Goal: Contribute content: Contribute content

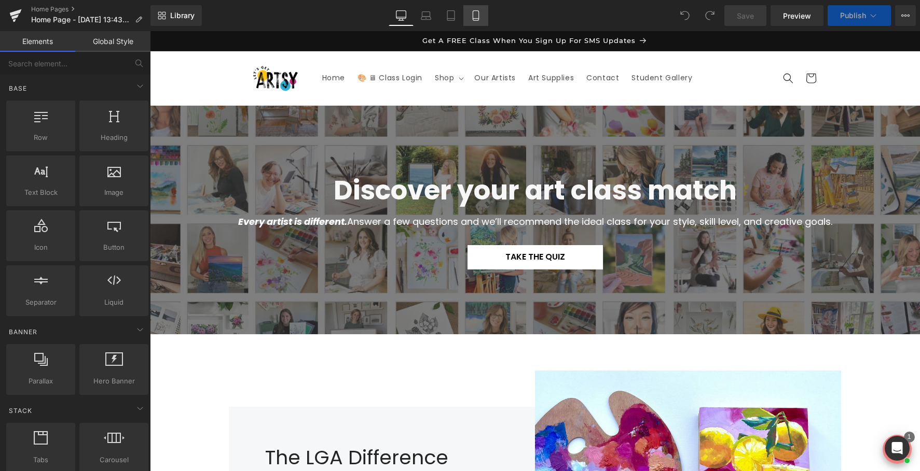
click at [472, 16] on icon at bounding box center [475, 16] width 6 height 10
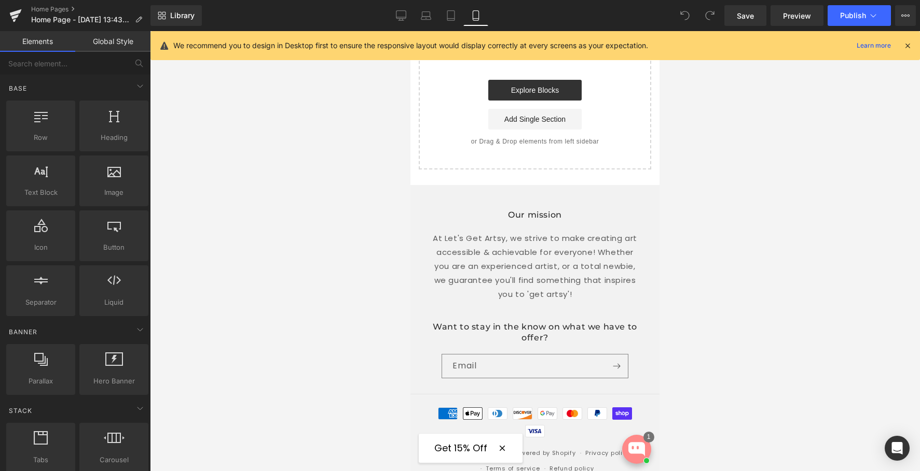
scroll to position [2815, 0]
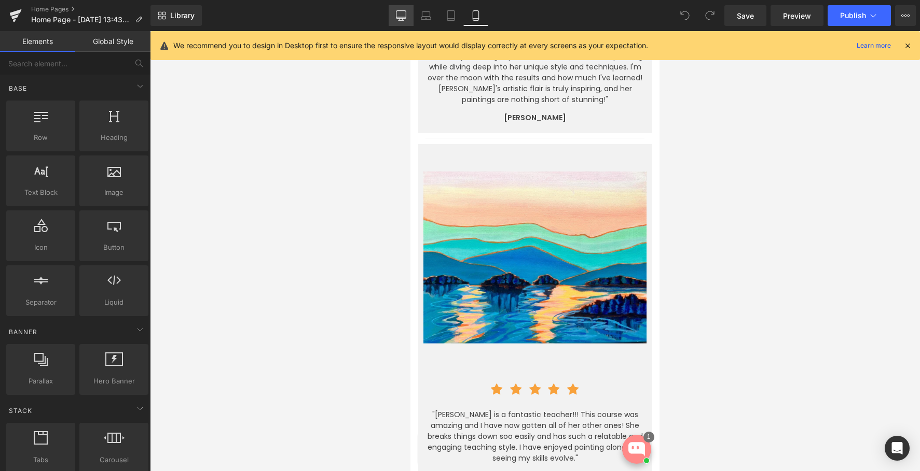
click at [403, 15] on icon at bounding box center [401, 15] width 10 height 10
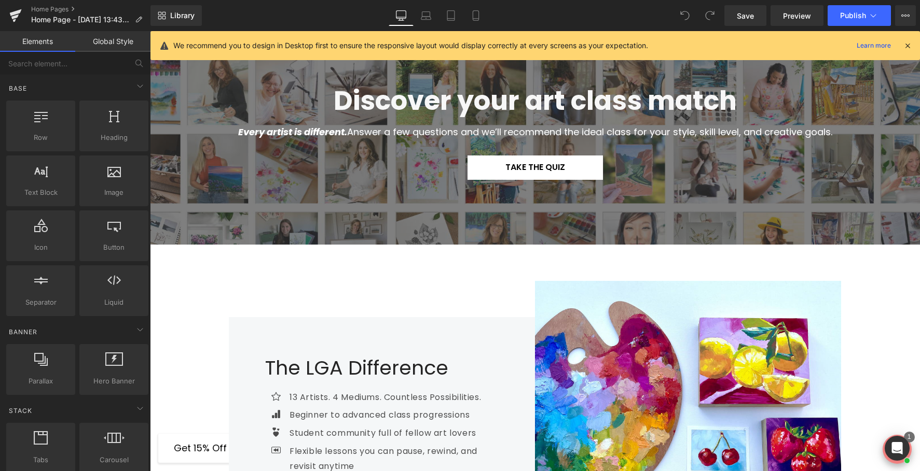
scroll to position [0, 0]
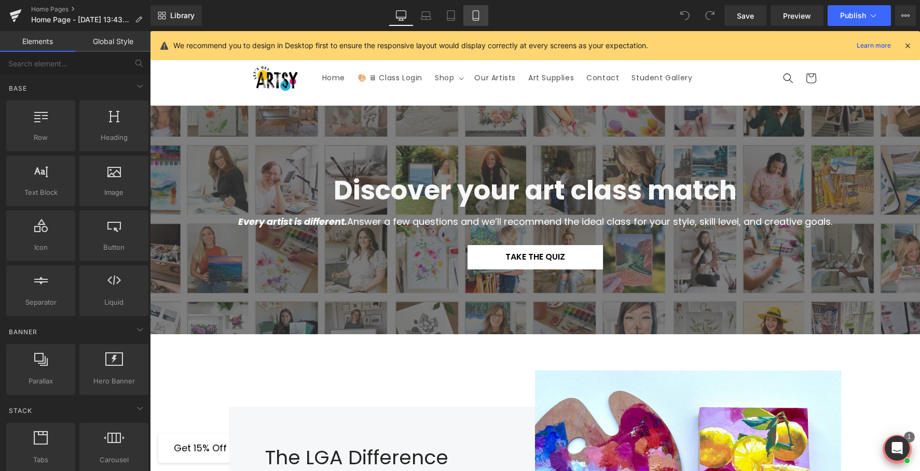
click at [469, 19] on link "Mobile" at bounding box center [475, 15] width 25 height 21
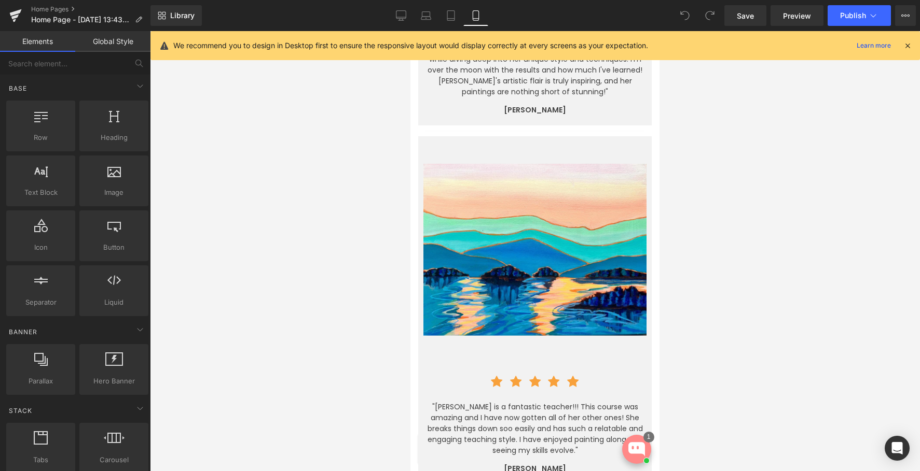
scroll to position [2844, 0]
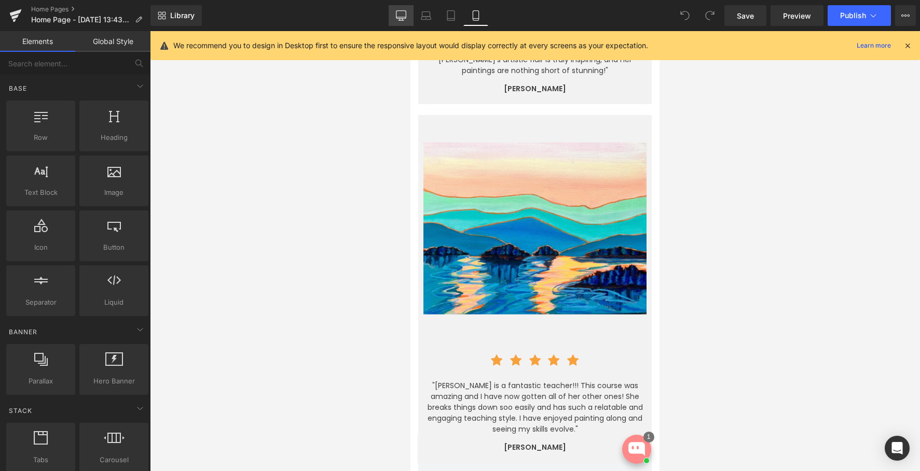
click at [400, 21] on link "Desktop" at bounding box center [400, 15] width 25 height 21
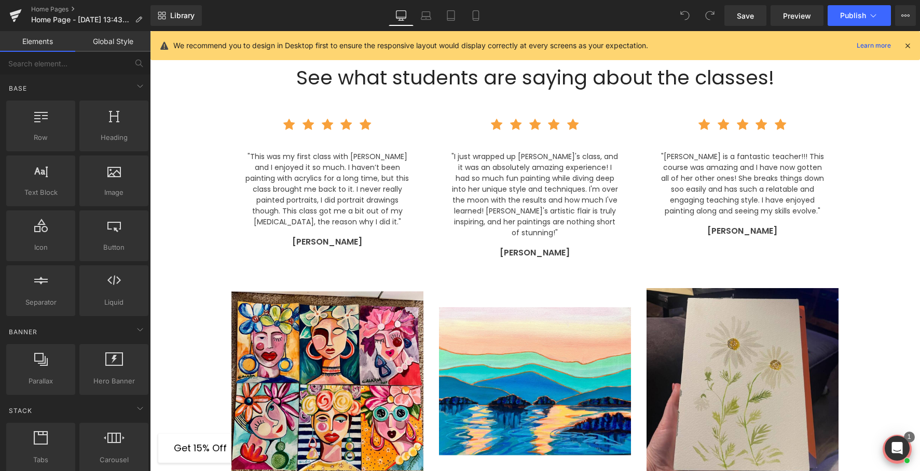
scroll to position [1596, 0]
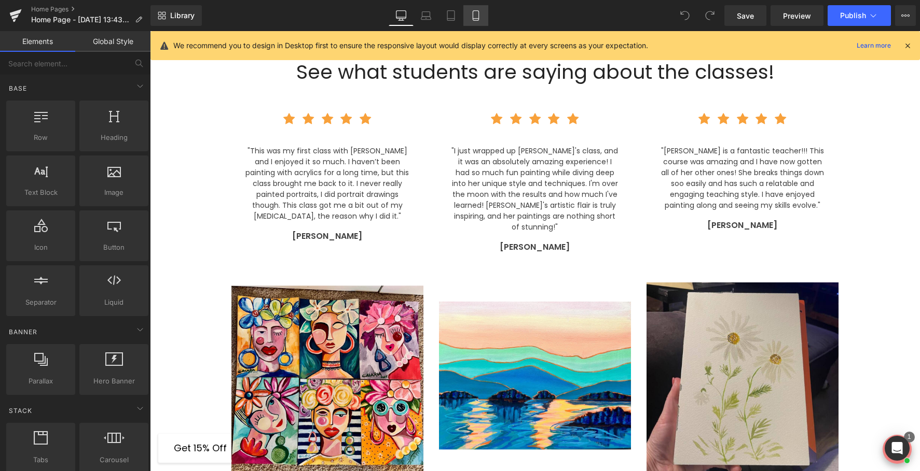
click at [477, 20] on icon at bounding box center [475, 16] width 6 height 10
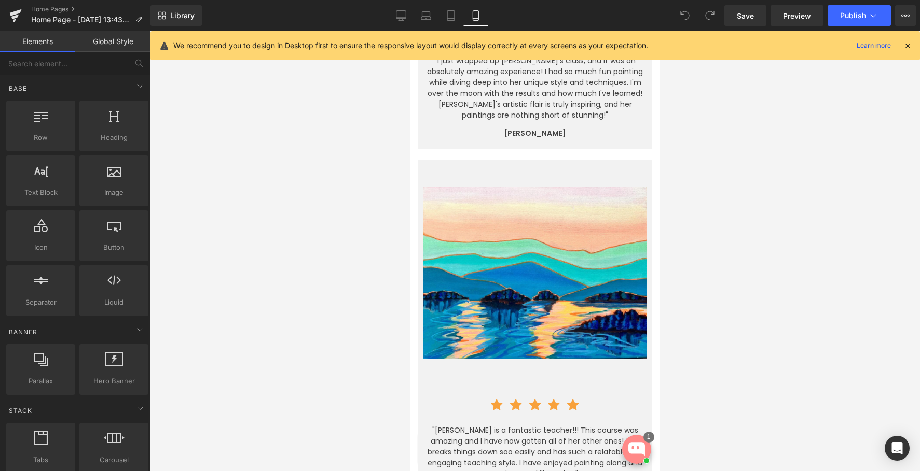
scroll to position [2767, 0]
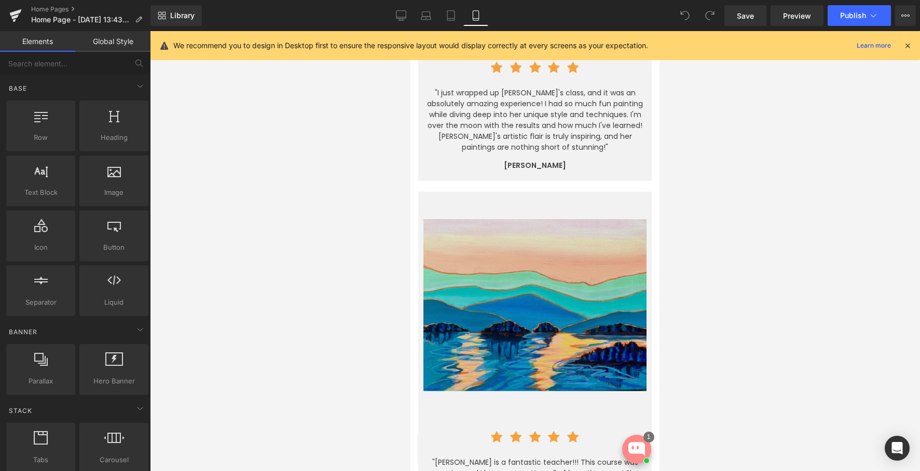
click at [487, 269] on img at bounding box center [534, 308] width 223 height 223
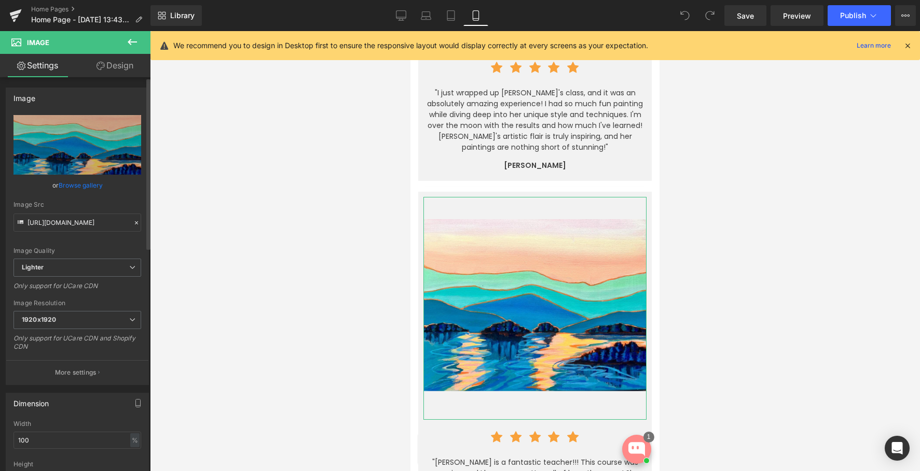
click at [91, 189] on link "Browse gallery" at bounding box center [81, 185] width 44 height 18
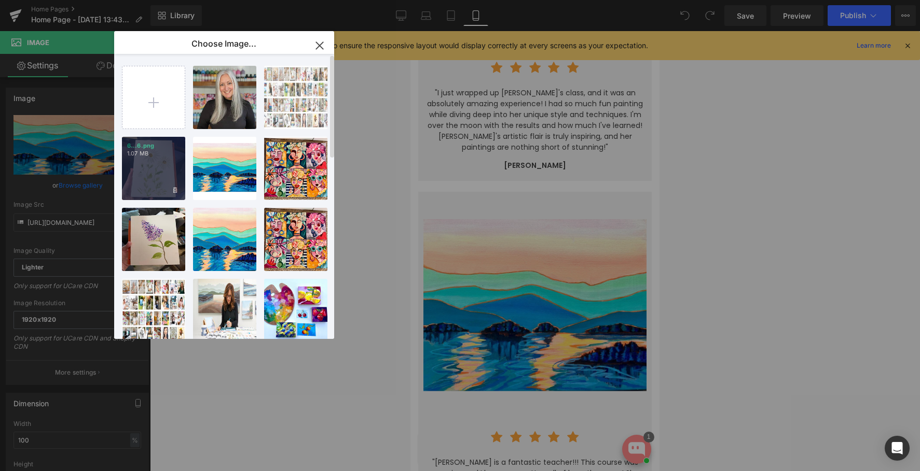
click at [148, 164] on div "6...6.png 1.07 MB" at bounding box center [153, 168] width 63 height 63
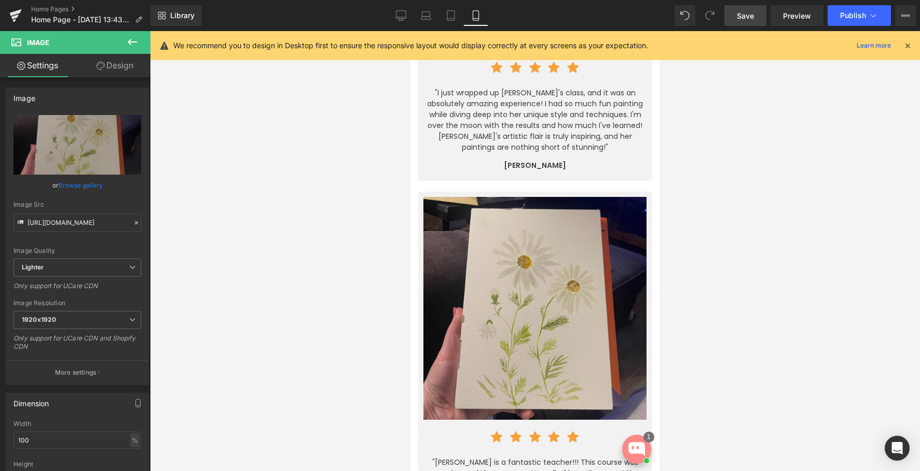
click at [746, 18] on span "Save" at bounding box center [744, 15] width 17 height 11
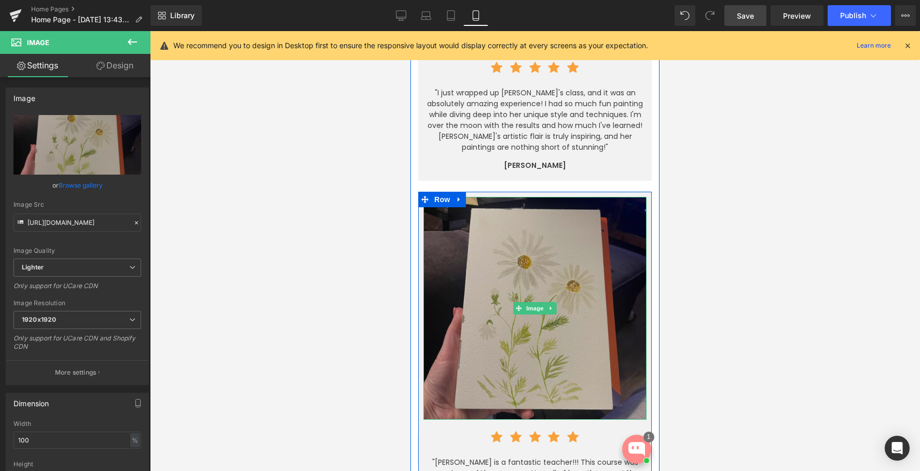
scroll to position [2444, 0]
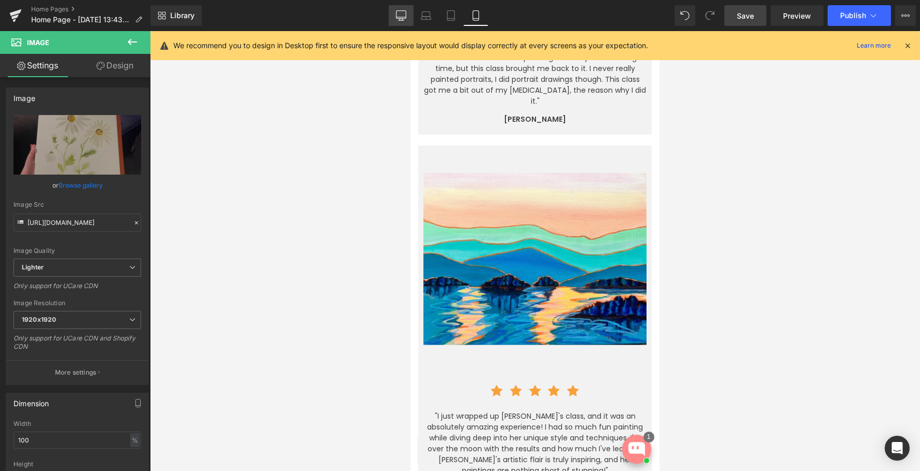
click at [398, 11] on icon at bounding box center [401, 15] width 10 height 10
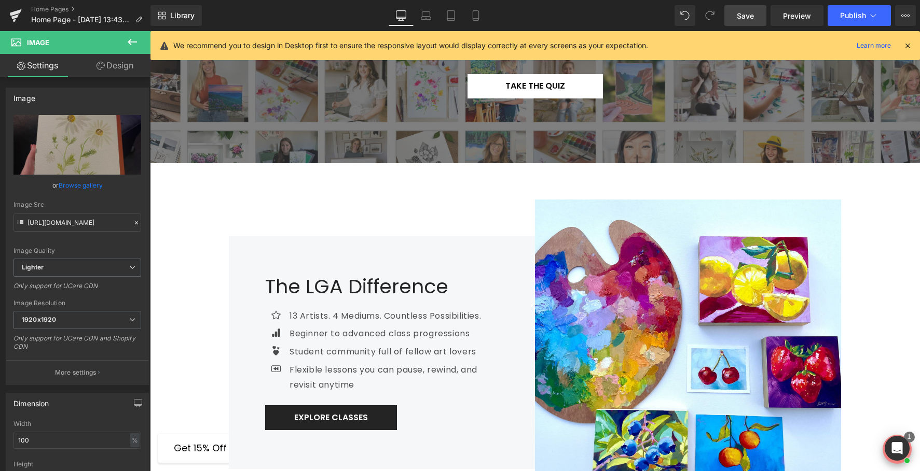
scroll to position [0, 0]
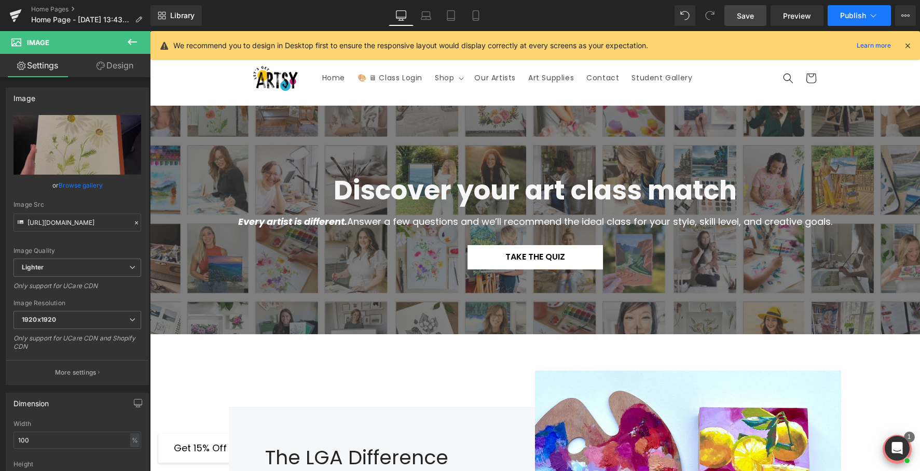
click at [875, 15] on icon at bounding box center [873, 15] width 10 height 10
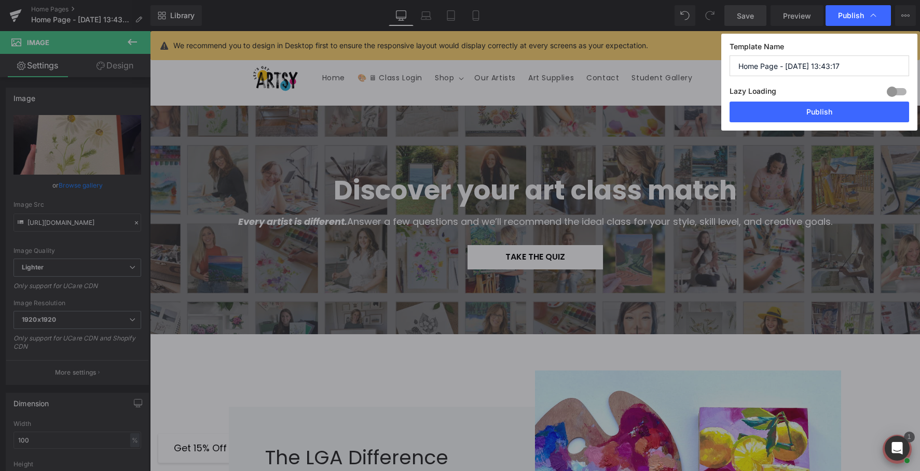
click at [875, 15] on icon at bounding box center [873, 15] width 10 height 10
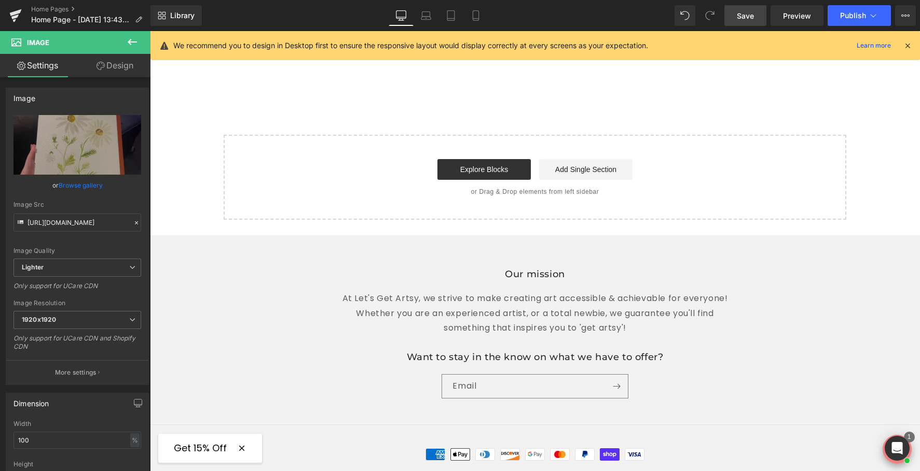
scroll to position [2046, 0]
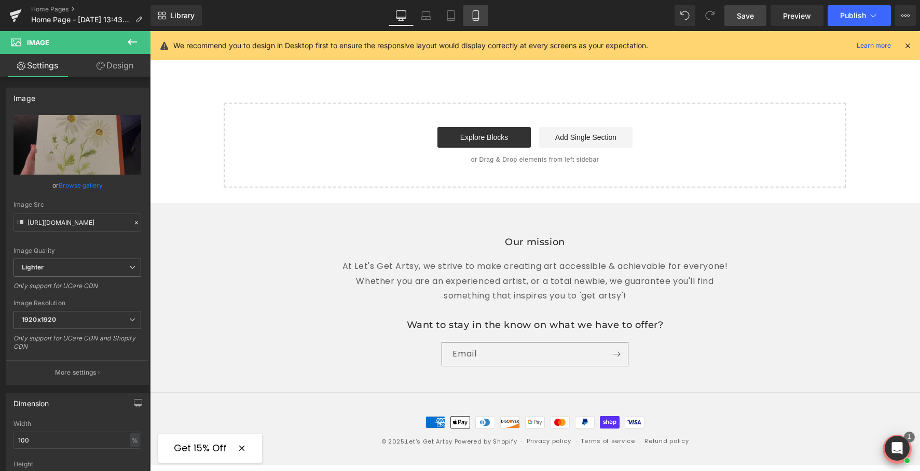
click at [481, 21] on link "Mobile" at bounding box center [475, 15] width 25 height 21
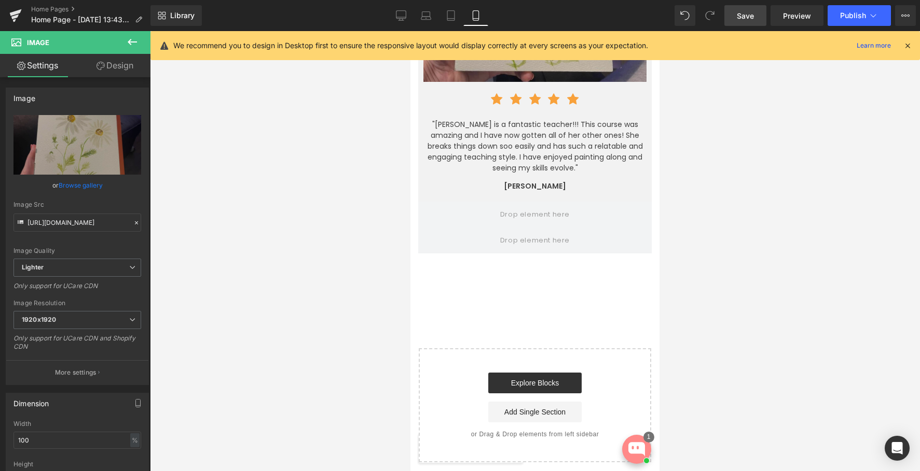
scroll to position [3089, 0]
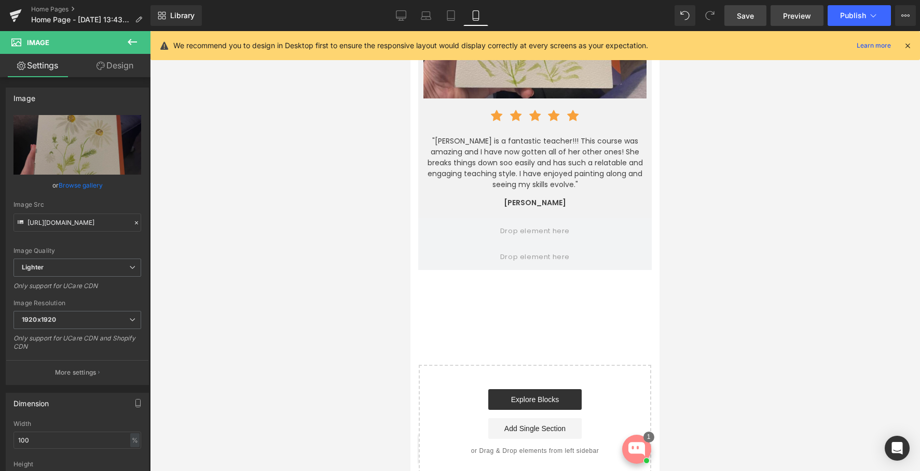
click at [792, 15] on span "Preview" at bounding box center [797, 15] width 28 height 11
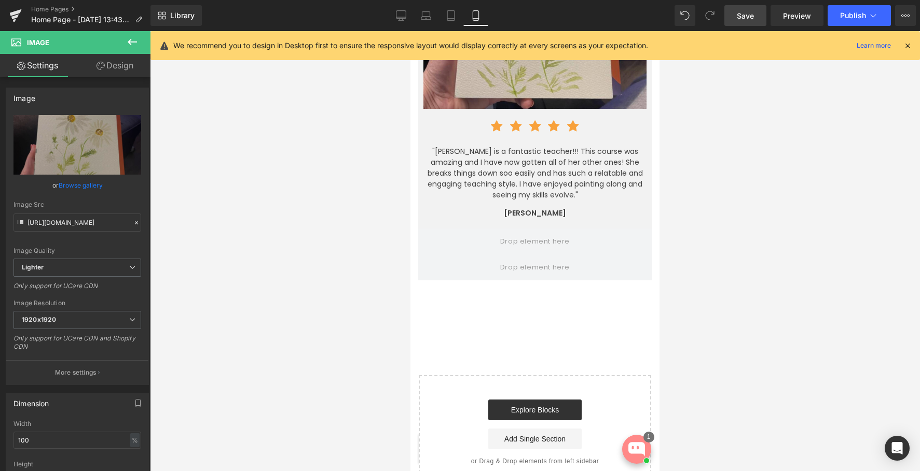
scroll to position [3080, 0]
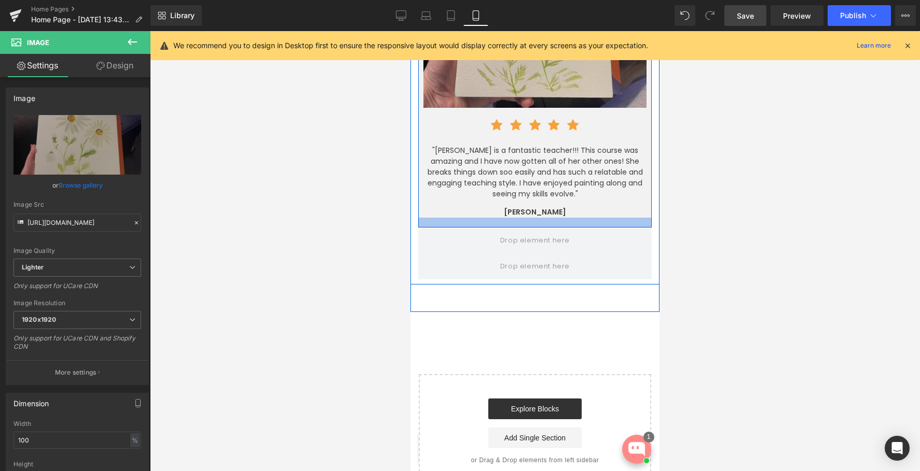
click at [598, 183] on div "Image Separator Icon Icon Icon Icon Icon Icon List Hoz "[PERSON_NAME] is a fant…" at bounding box center [534, 54] width 233 height 348
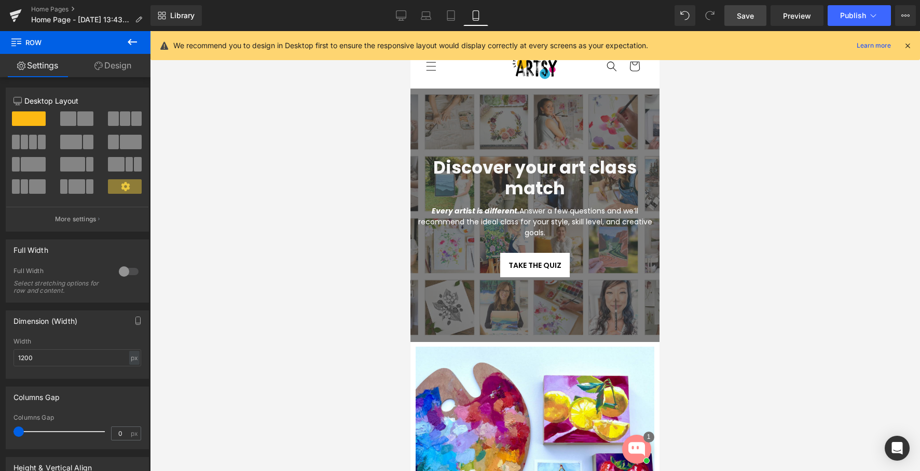
scroll to position [0, 0]
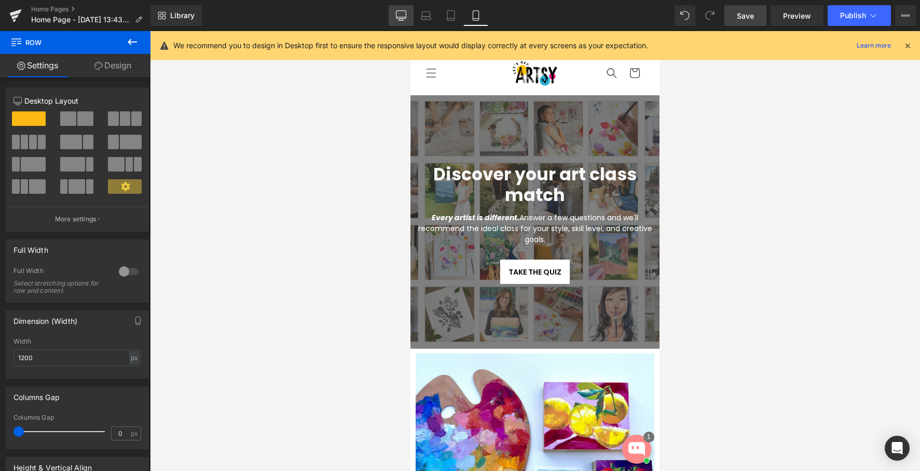
click at [400, 25] on link "Desktop" at bounding box center [400, 15] width 25 height 21
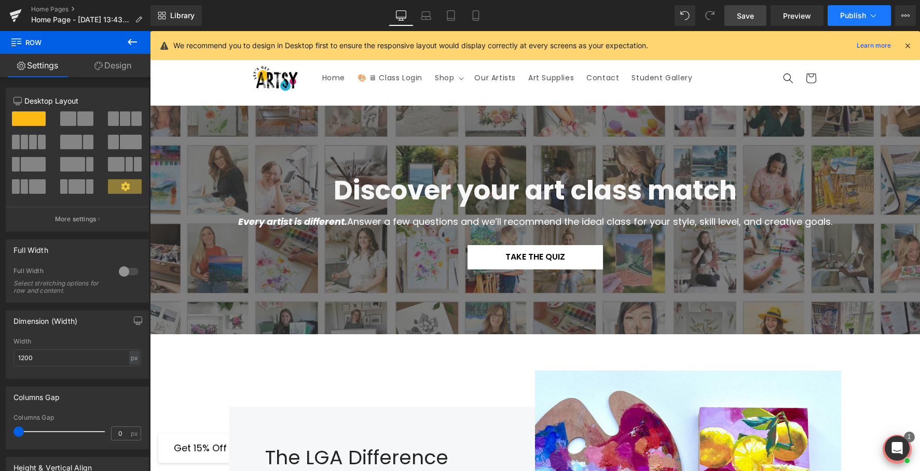
click at [851, 11] on span "Publish" at bounding box center [853, 15] width 26 height 8
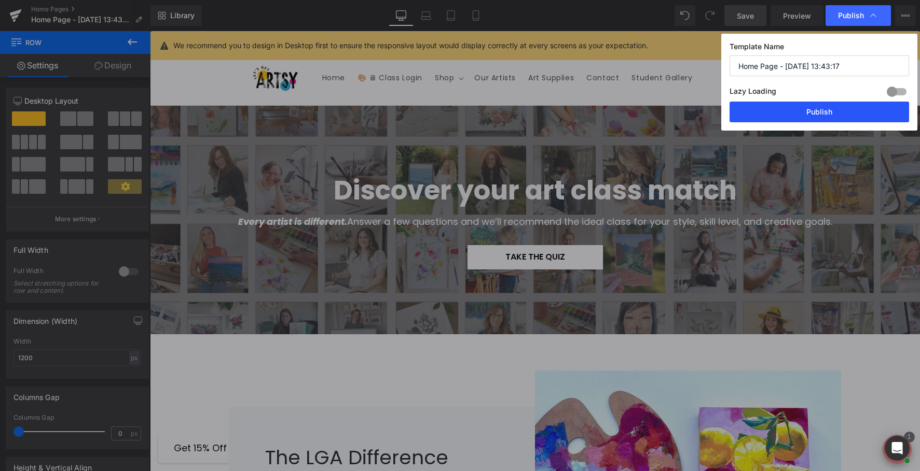
click at [778, 108] on button "Publish" at bounding box center [818, 112] width 179 height 21
